Goal: Task Accomplishment & Management: Manage account settings

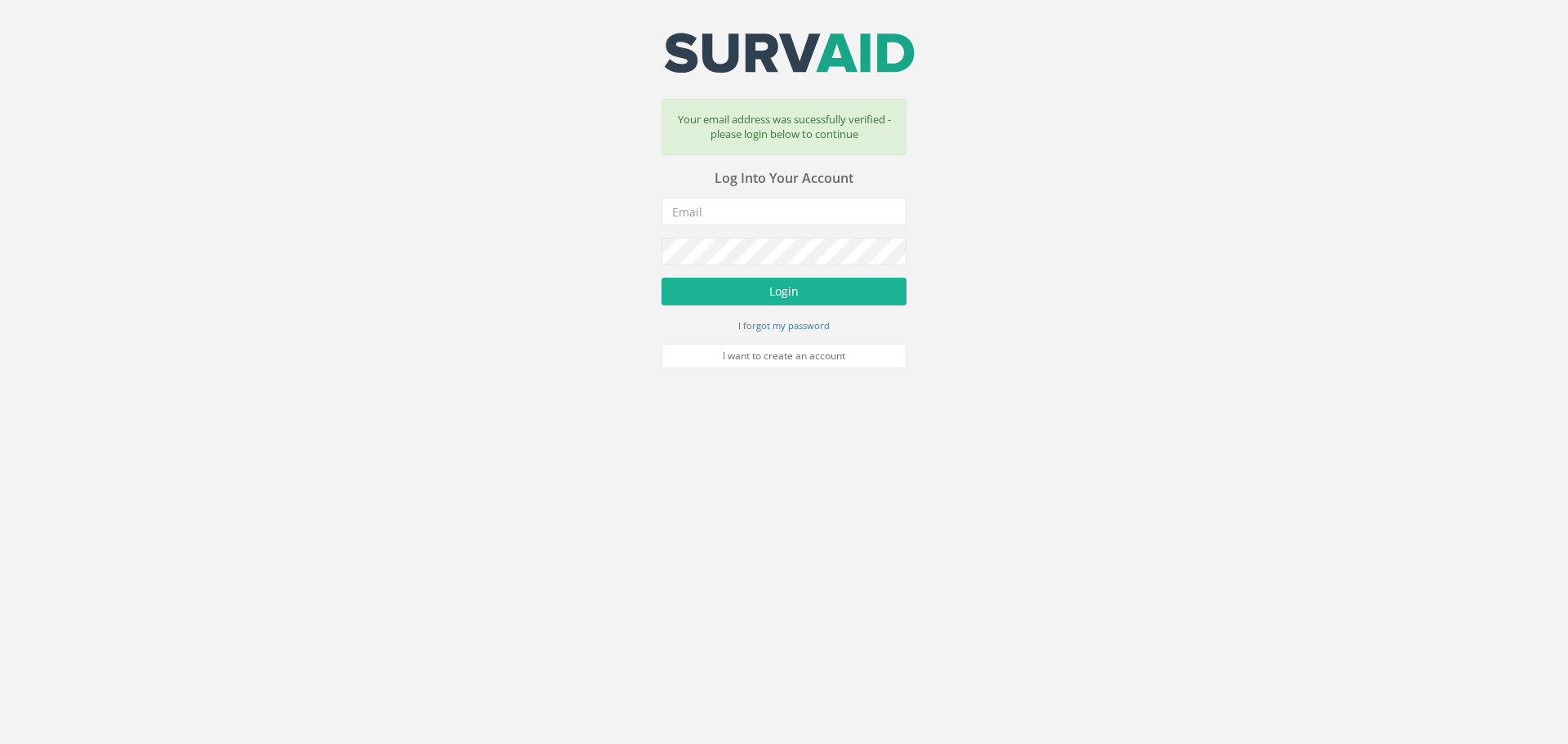
click at [732, 227] on form "Incorrect Username or Password There was an error logging in Please enter a val…" at bounding box center [784, 283] width 245 height 170
click at [733, 215] on input "email" at bounding box center [784, 211] width 245 height 28
type input "[PERSON_NAME][EMAIL_ADDRESS][DOMAIN_NAME]"
click at [661, 278] on button "Login" at bounding box center [784, 292] width 245 height 28
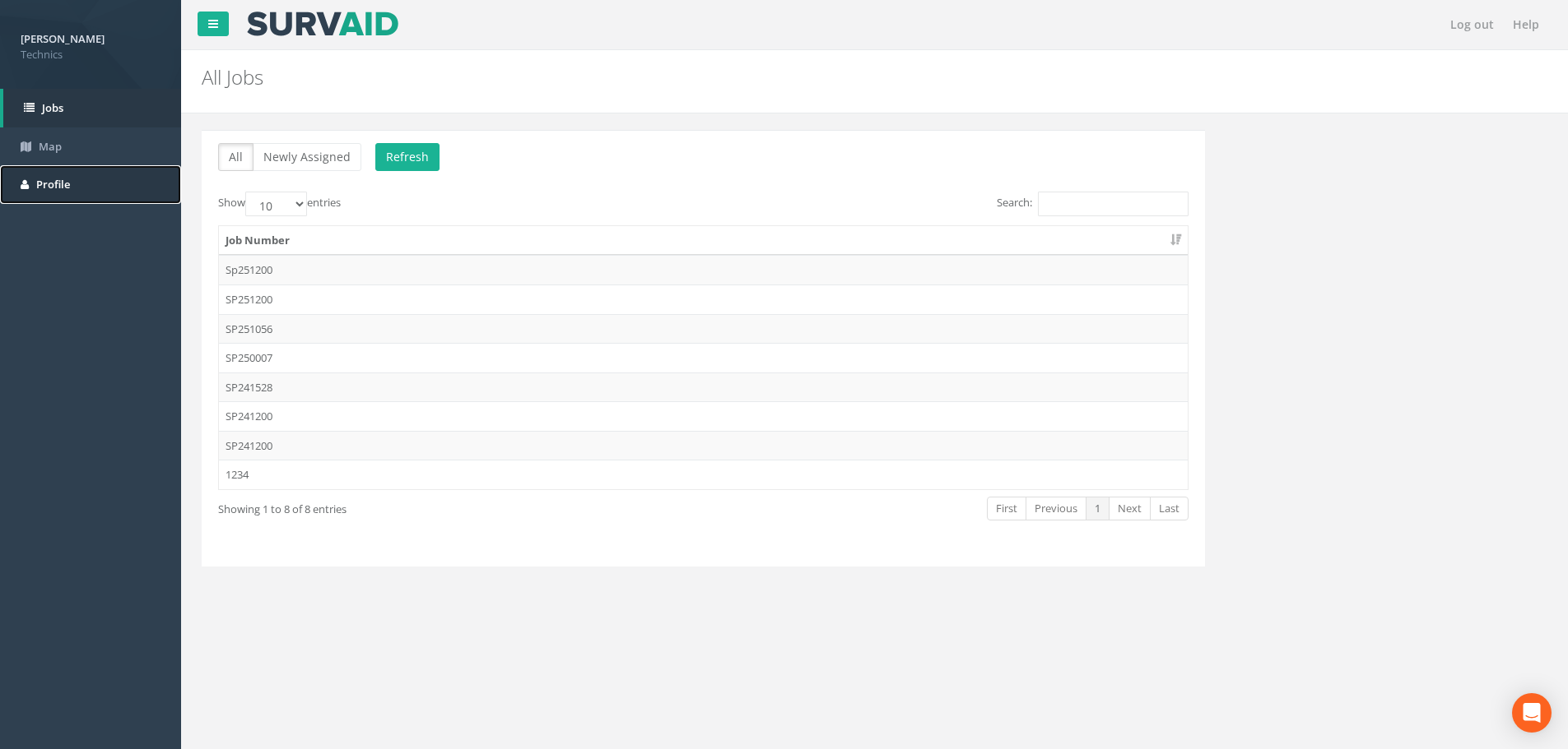
click at [35, 177] on link "Profile" at bounding box center [91, 184] width 181 height 38
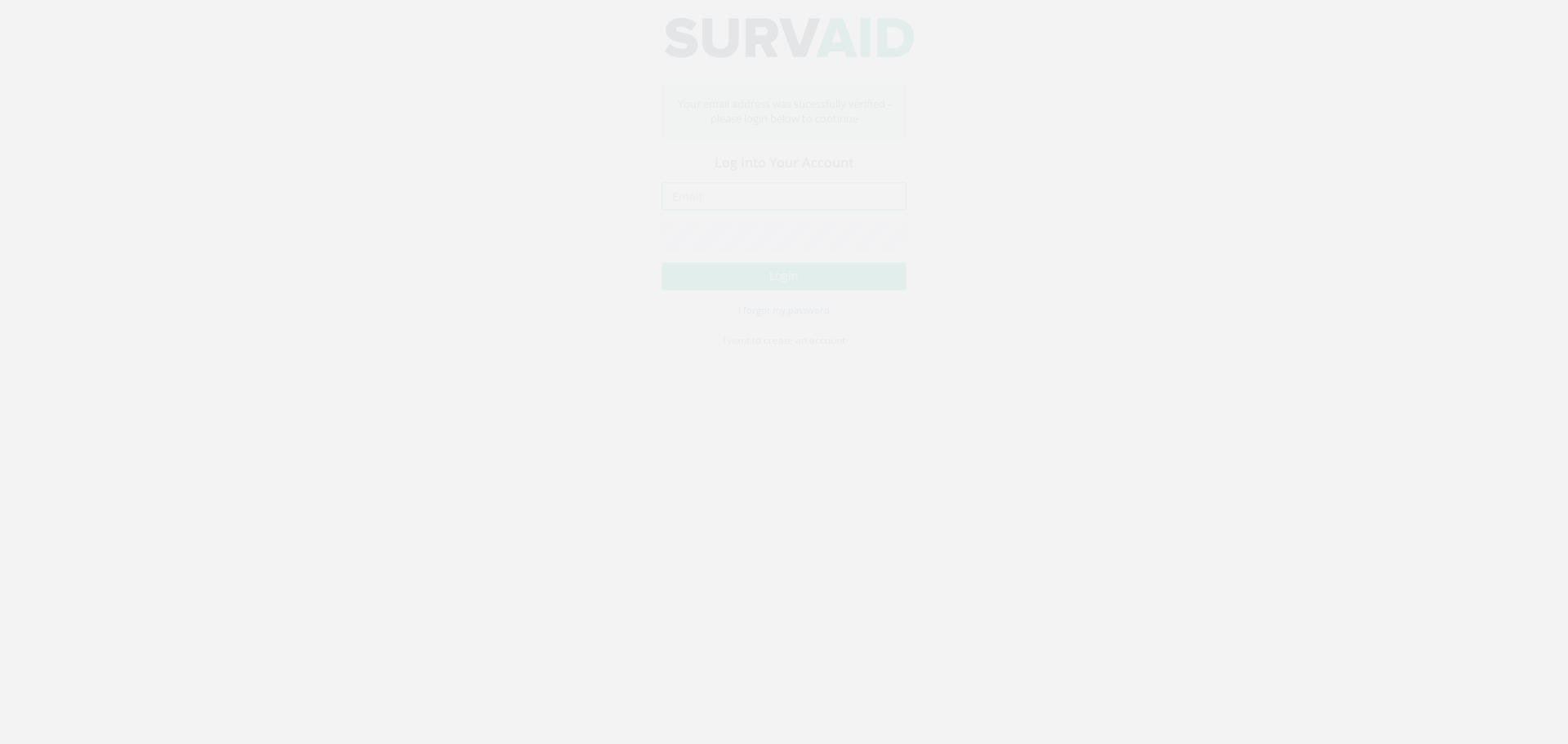
click at [782, 208] on input "email" at bounding box center [784, 211] width 245 height 28
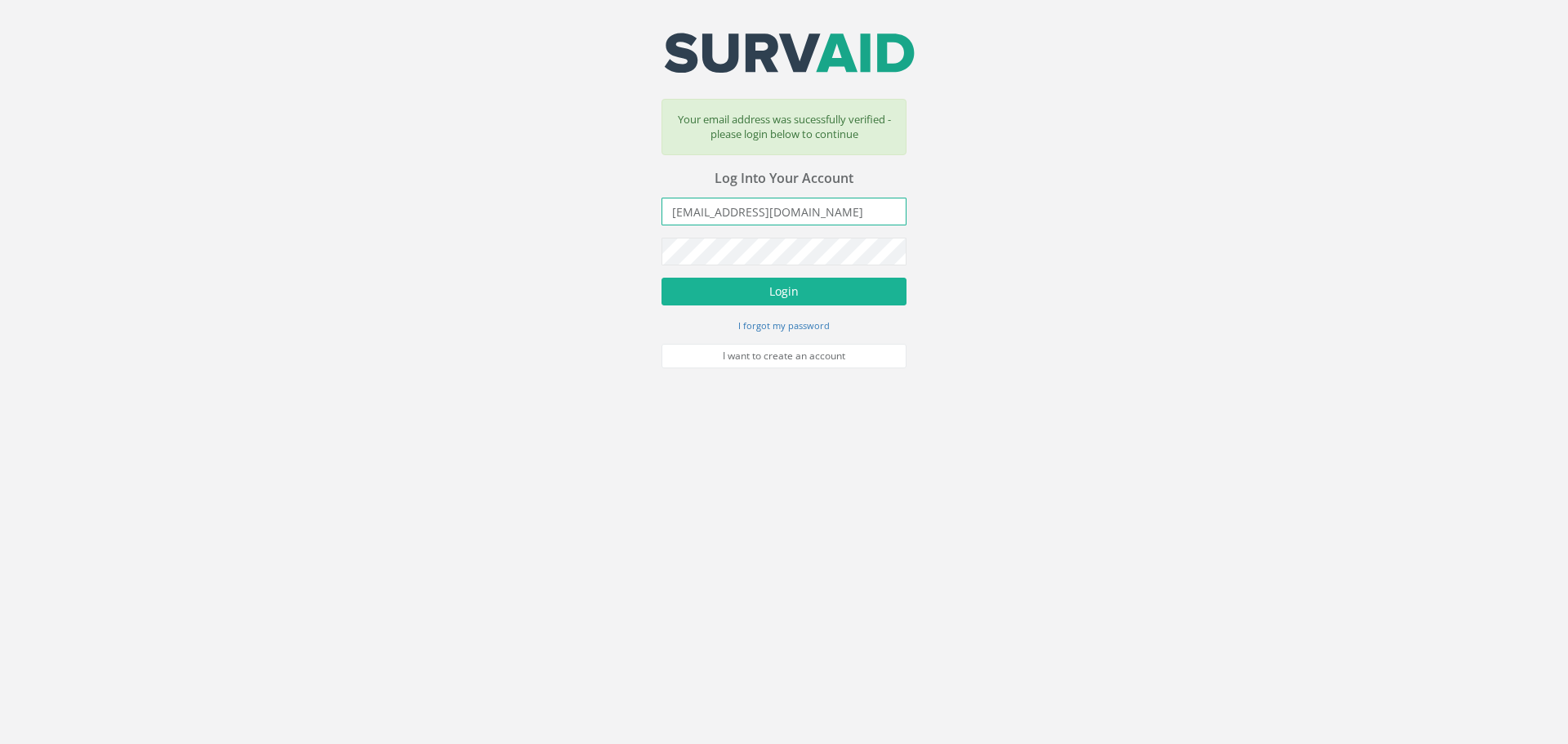
type input "sairohan.Guddet@technicsgroup.com"
click at [661, 278] on button "Login" at bounding box center [784, 292] width 245 height 28
